Goal: Task Accomplishment & Management: Manage account settings

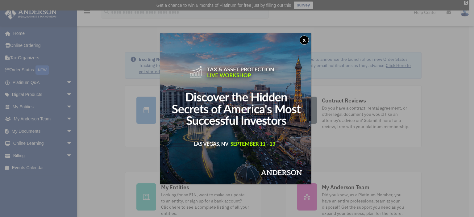
click at [305, 39] on button "x" at bounding box center [304, 39] width 9 height 9
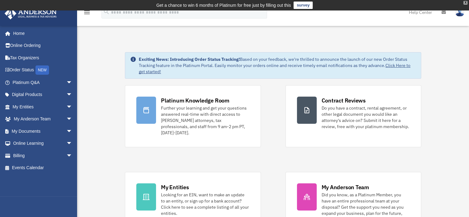
click at [464, 3] on div "X" at bounding box center [466, 3] width 4 height 4
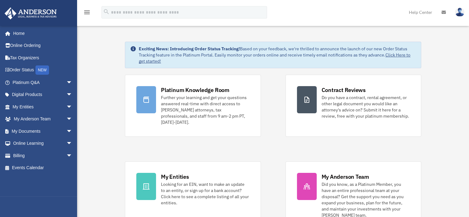
click at [459, 12] on img at bounding box center [460, 12] width 9 height 9
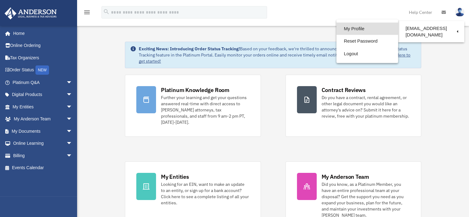
click at [342, 29] on link "My Profile" at bounding box center [368, 29] width 62 height 13
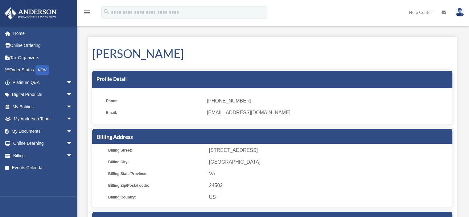
click at [241, 151] on span "[STREET_ADDRESS]" at bounding box center [329, 150] width 241 height 9
click at [254, 111] on span "[EMAIL_ADDRESS][DOMAIN_NAME]" at bounding box center [327, 112] width 241 height 9
click at [238, 100] on span "(201) 321-6198" at bounding box center [327, 101] width 241 height 9
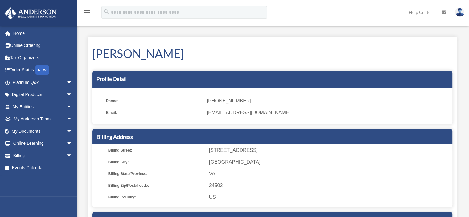
click at [247, 149] on span "[STREET_ADDRESS]" at bounding box center [329, 150] width 241 height 9
click at [268, 175] on span "VA" at bounding box center [329, 173] width 241 height 9
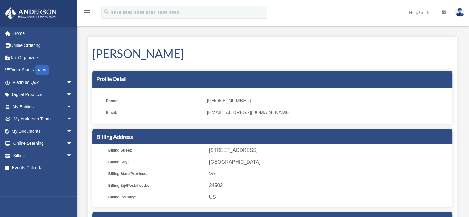
click at [462, 11] on img at bounding box center [460, 12] width 9 height 9
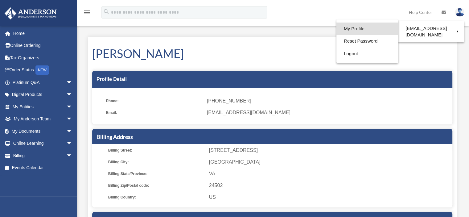
click at [338, 29] on link "My Profile" at bounding box center [368, 29] width 62 height 13
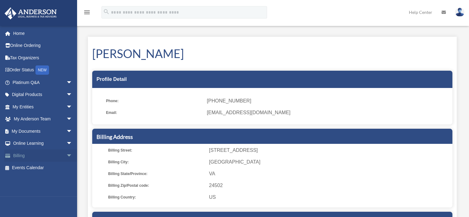
click at [23, 156] on link "Billing arrow_drop_down" at bounding box center [42, 155] width 77 height 12
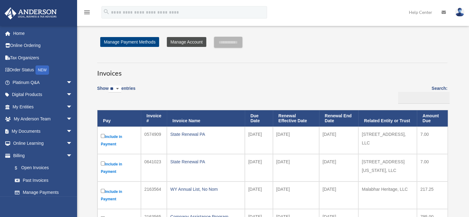
click at [186, 45] on link "Manage Account" at bounding box center [187, 42] width 40 height 10
click at [184, 40] on link "Manage Account" at bounding box center [187, 42] width 40 height 10
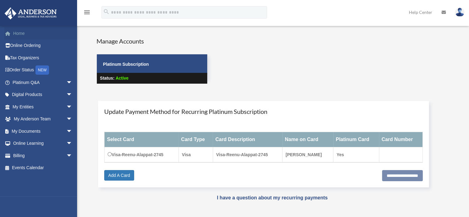
click at [21, 32] on link "Home" at bounding box center [42, 33] width 77 height 12
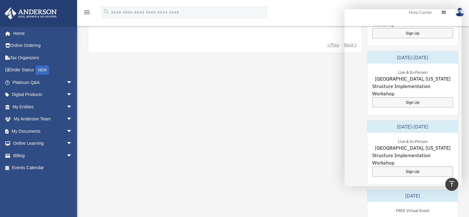
scroll to position [280, 0]
click at [315, 85] on div "My Questions All Submitted Answered Closed Normal Expedited No questions match …" at bounding box center [273, 155] width 371 height 348
click at [293, 127] on div "My Questions All Submitted Answered Closed Normal Expedited No questions match …" at bounding box center [273, 155] width 371 height 348
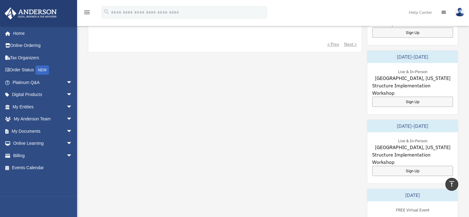
click at [461, 17] on link at bounding box center [460, 11] width 19 height 27
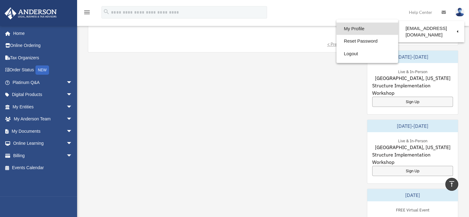
click at [347, 29] on link "My Profile" at bounding box center [368, 29] width 62 height 13
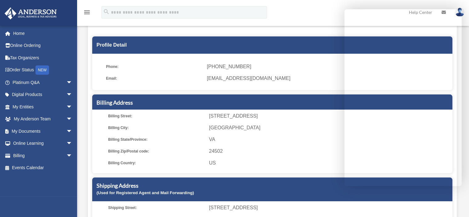
scroll to position [35, 0]
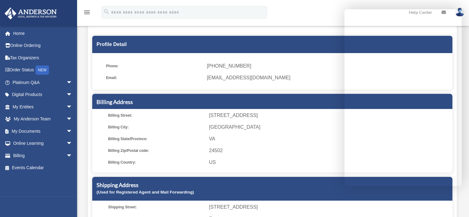
click at [463, 12] on img at bounding box center [460, 12] width 9 height 9
click at [413, 1] on link "Help Center" at bounding box center [421, 12] width 33 height 24
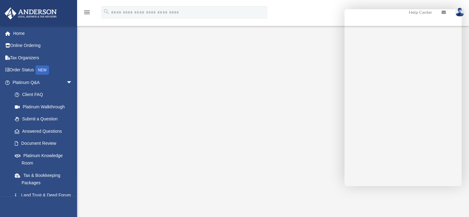
scroll to position [44, 0]
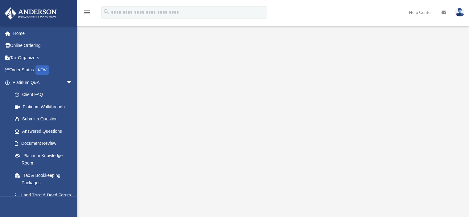
click at [457, 12] on img at bounding box center [460, 12] width 9 height 9
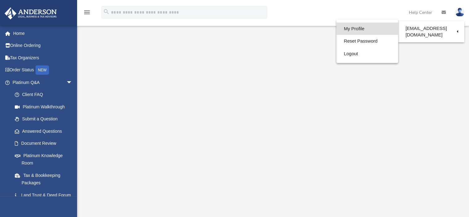
click at [348, 26] on link "My Profile" at bounding box center [368, 29] width 62 height 13
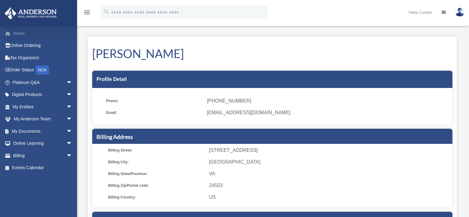
click at [13, 31] on link "Home" at bounding box center [42, 33] width 77 height 12
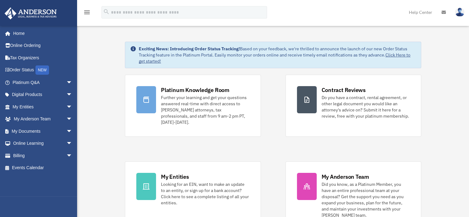
click at [460, 14] on img at bounding box center [460, 12] width 9 height 9
